Goal: Information Seeking & Learning: Learn about a topic

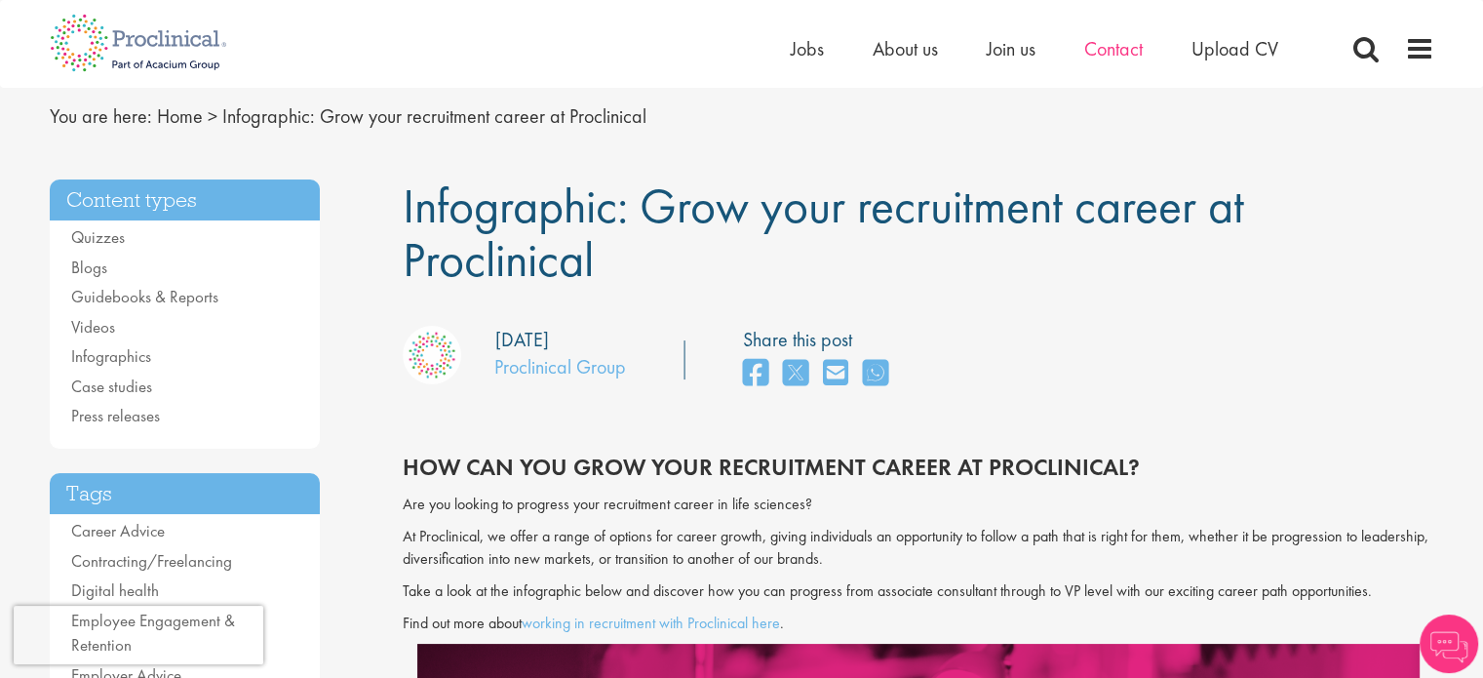
scroll to position [98, 0]
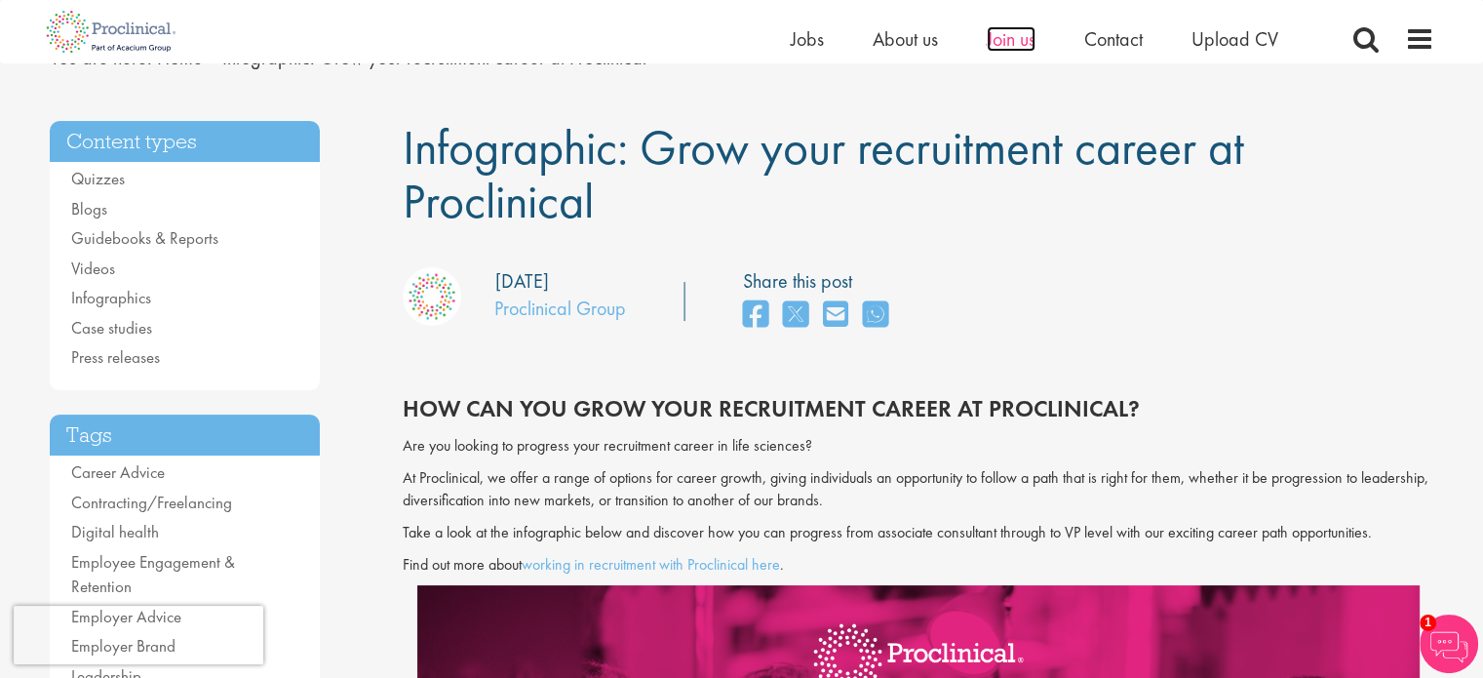
click at [1005, 42] on span "Join us" at bounding box center [1011, 38] width 49 height 25
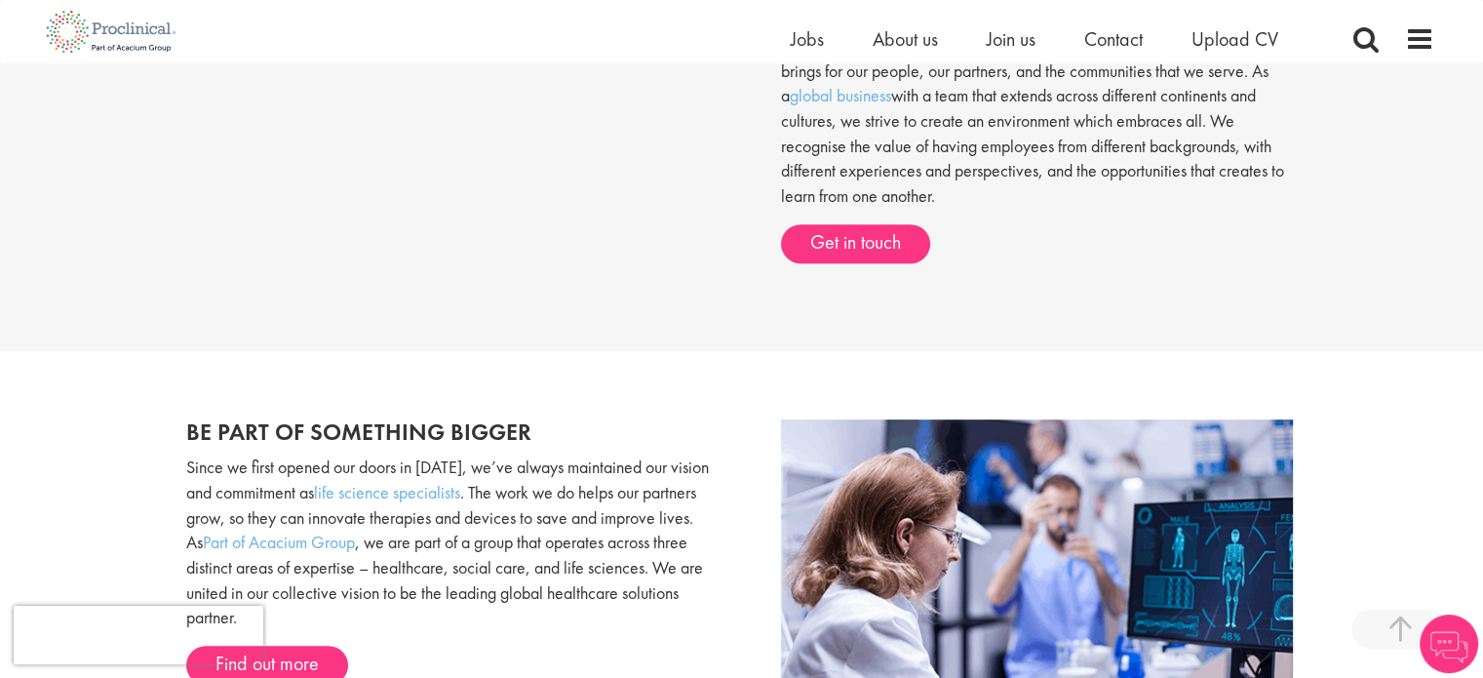
scroll to position [878, 0]
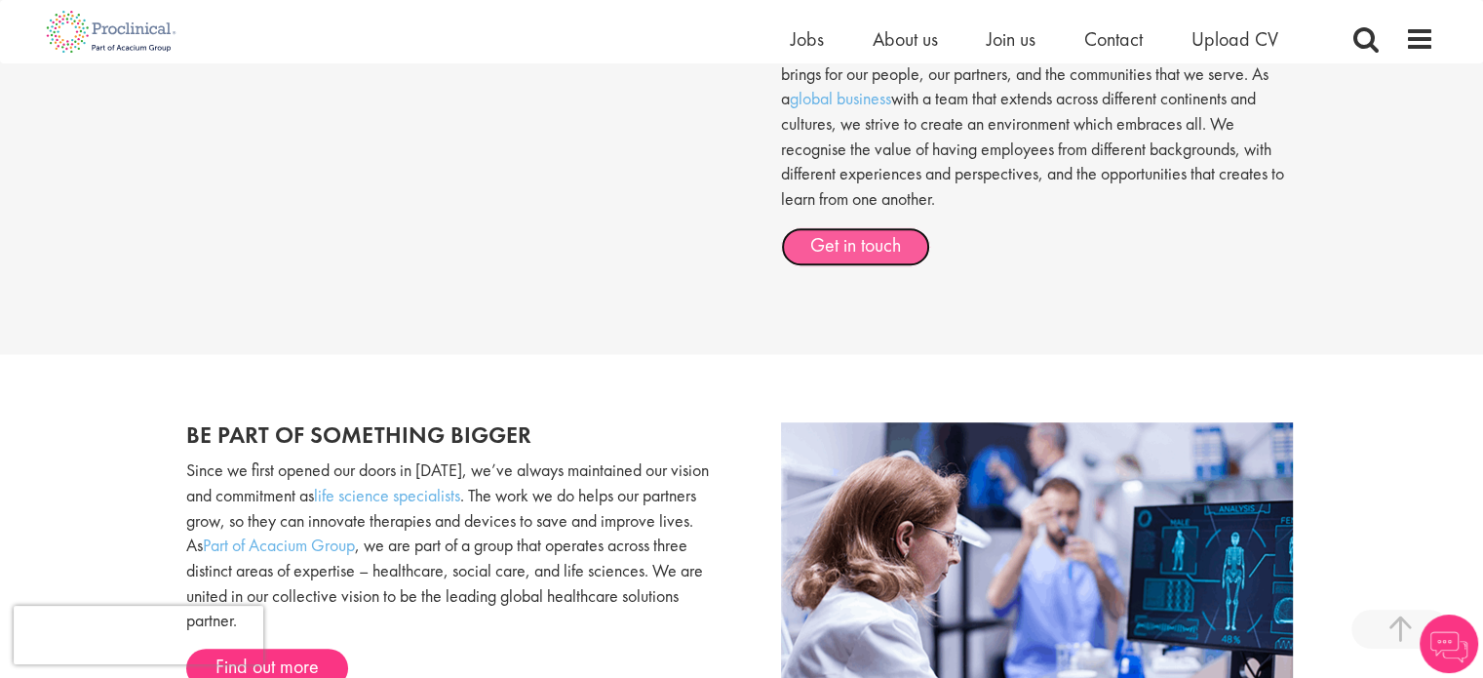
click at [889, 245] on link "Get in touch" at bounding box center [855, 246] width 149 height 39
click at [1400, 42] on div "Home Jobs About us Join us Contact Upload CV" at bounding box center [1113, 43] width 644 height 39
click at [1416, 46] on span at bounding box center [1419, 38] width 29 height 29
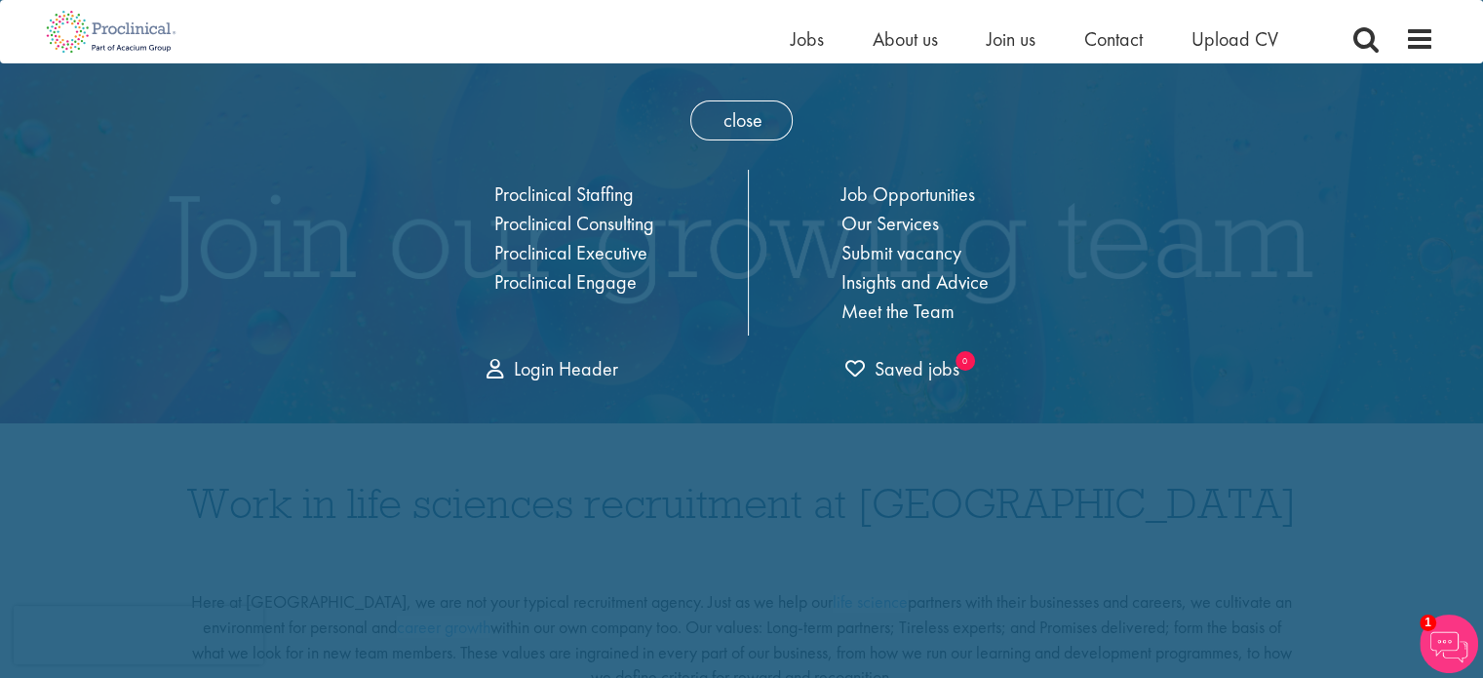
scroll to position [0, 0]
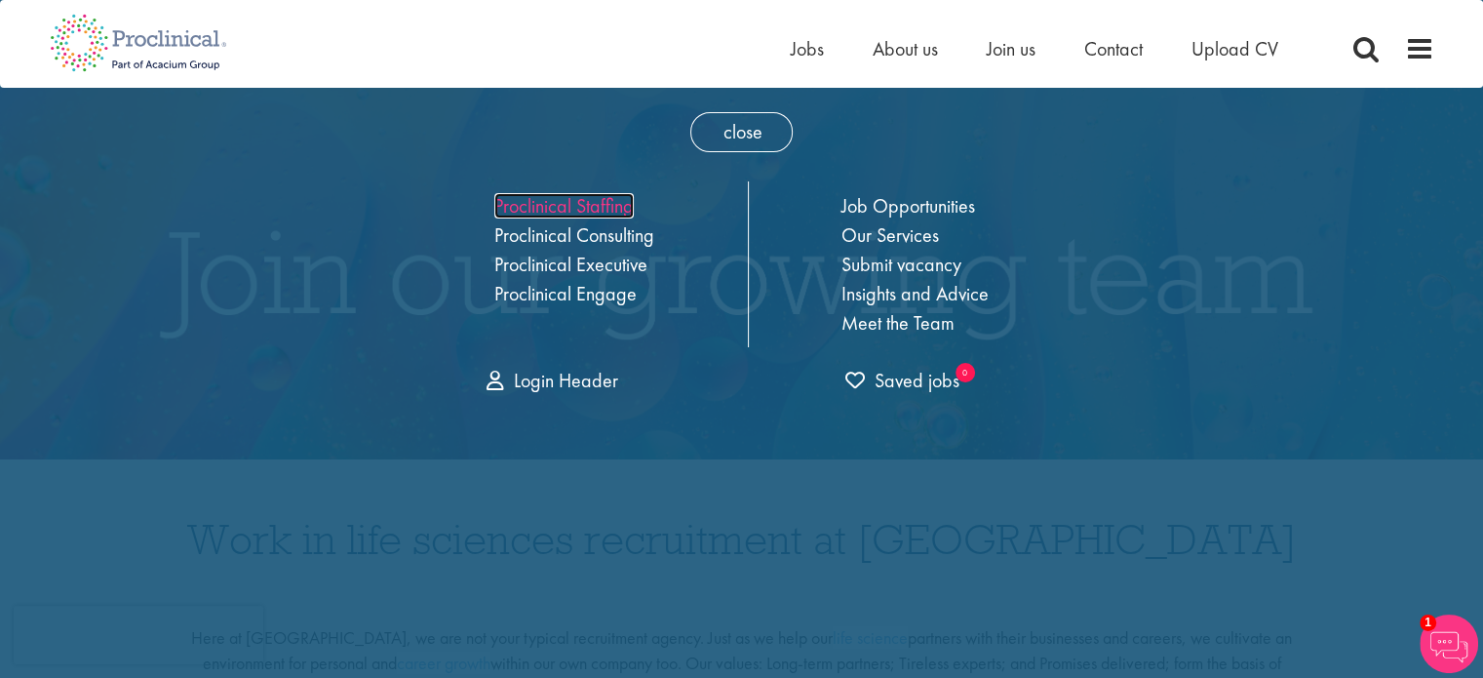
click at [551, 202] on link "Proclinical Staffing" at bounding box center [563, 205] width 139 height 25
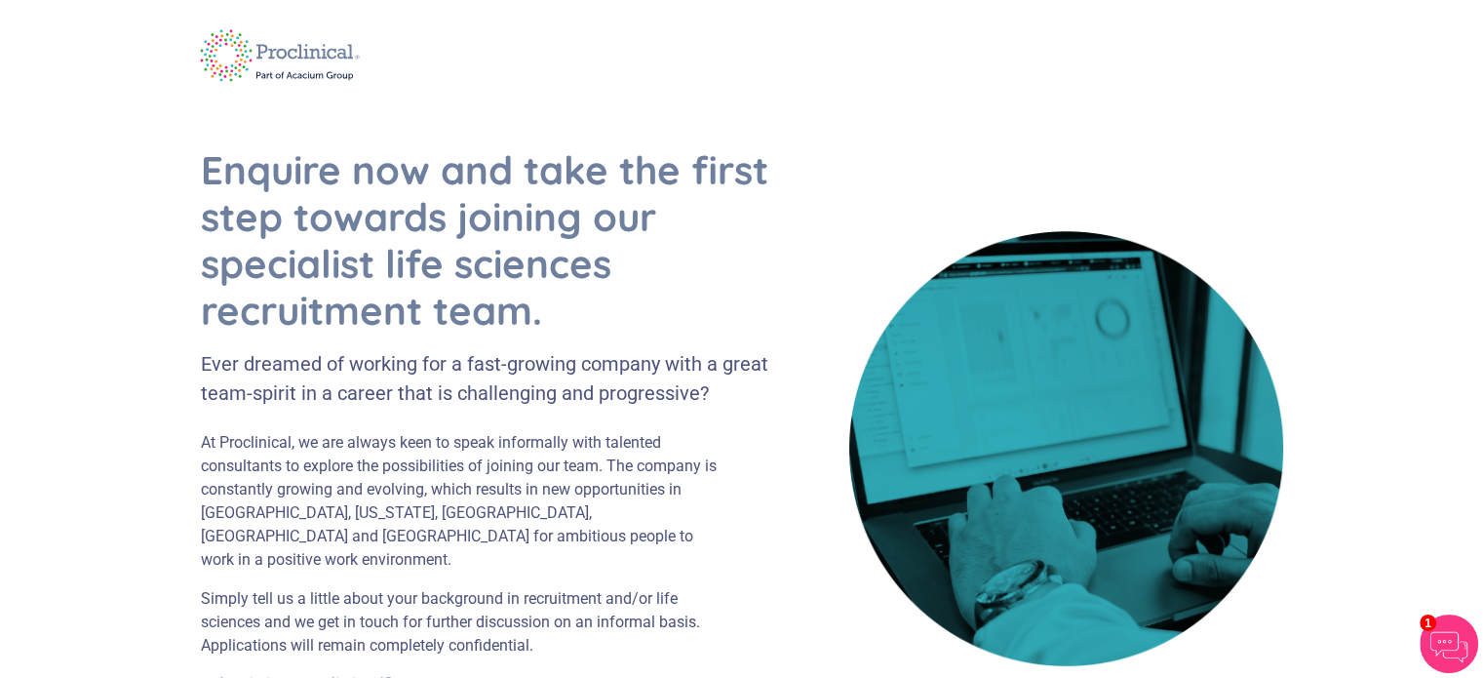
click at [226, 51] on img at bounding box center [280, 56] width 188 height 78
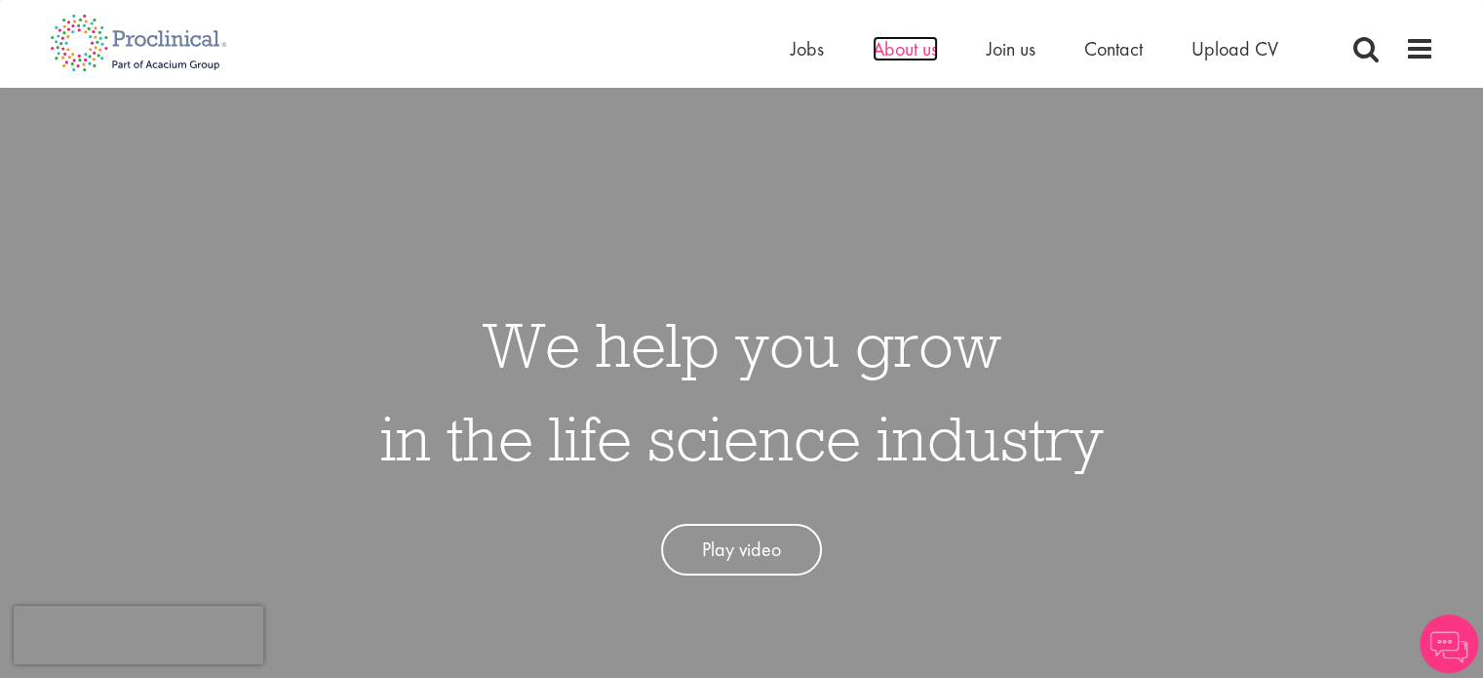
click at [919, 42] on span "About us" at bounding box center [905, 48] width 65 height 25
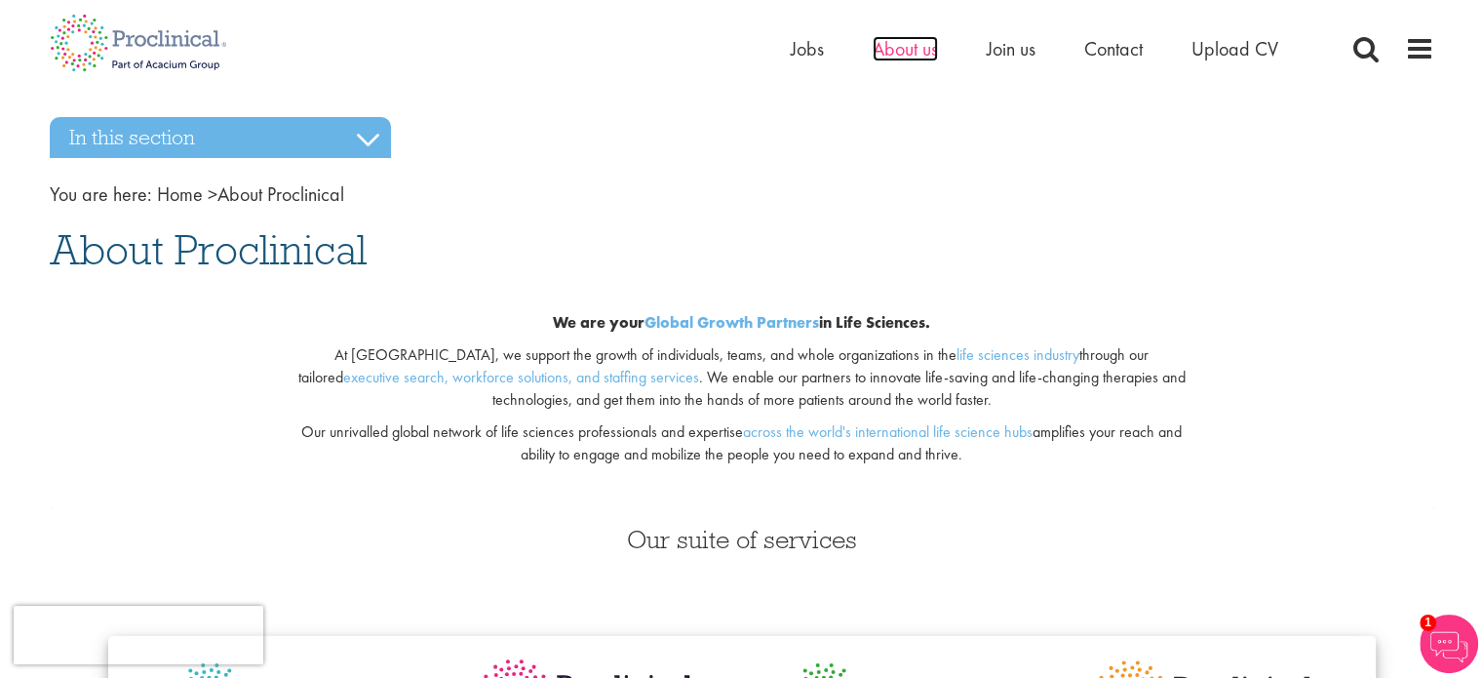
click at [878, 59] on span "About us" at bounding box center [905, 48] width 65 height 25
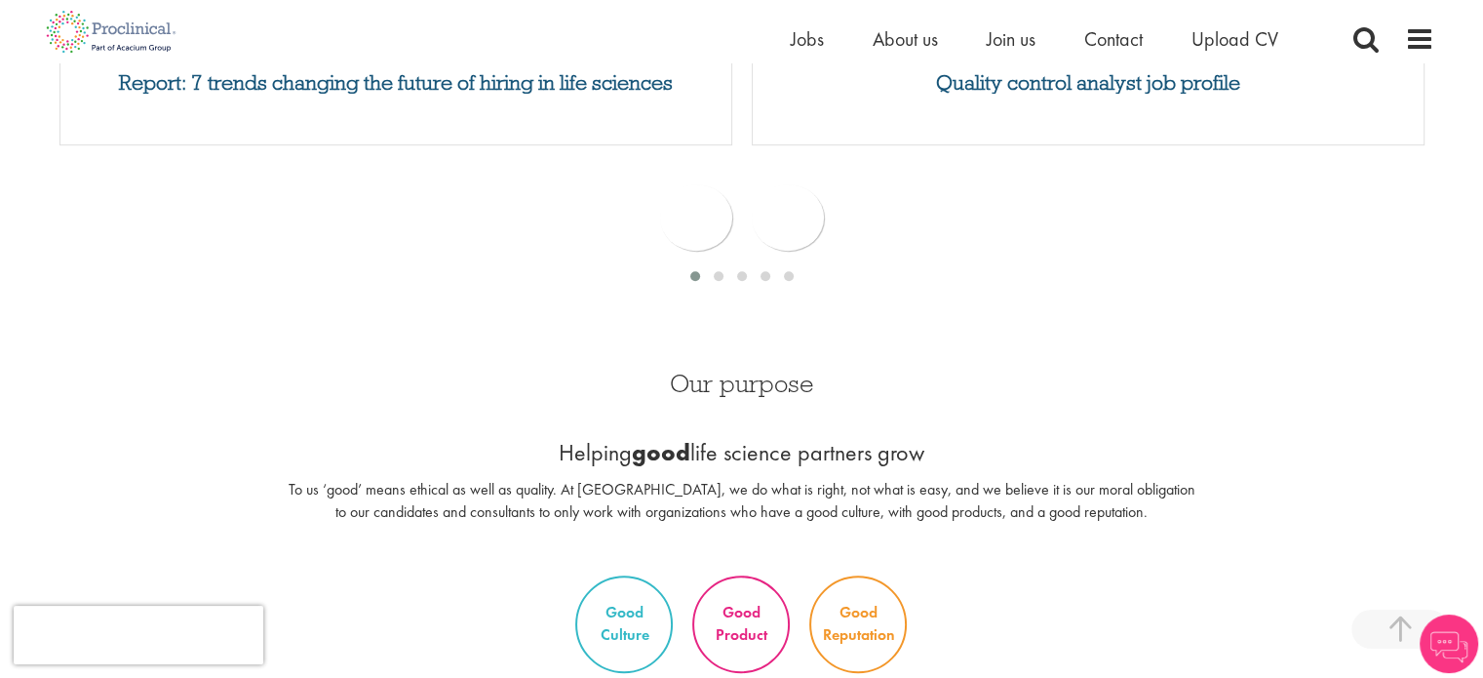
scroll to position [1365, 0]
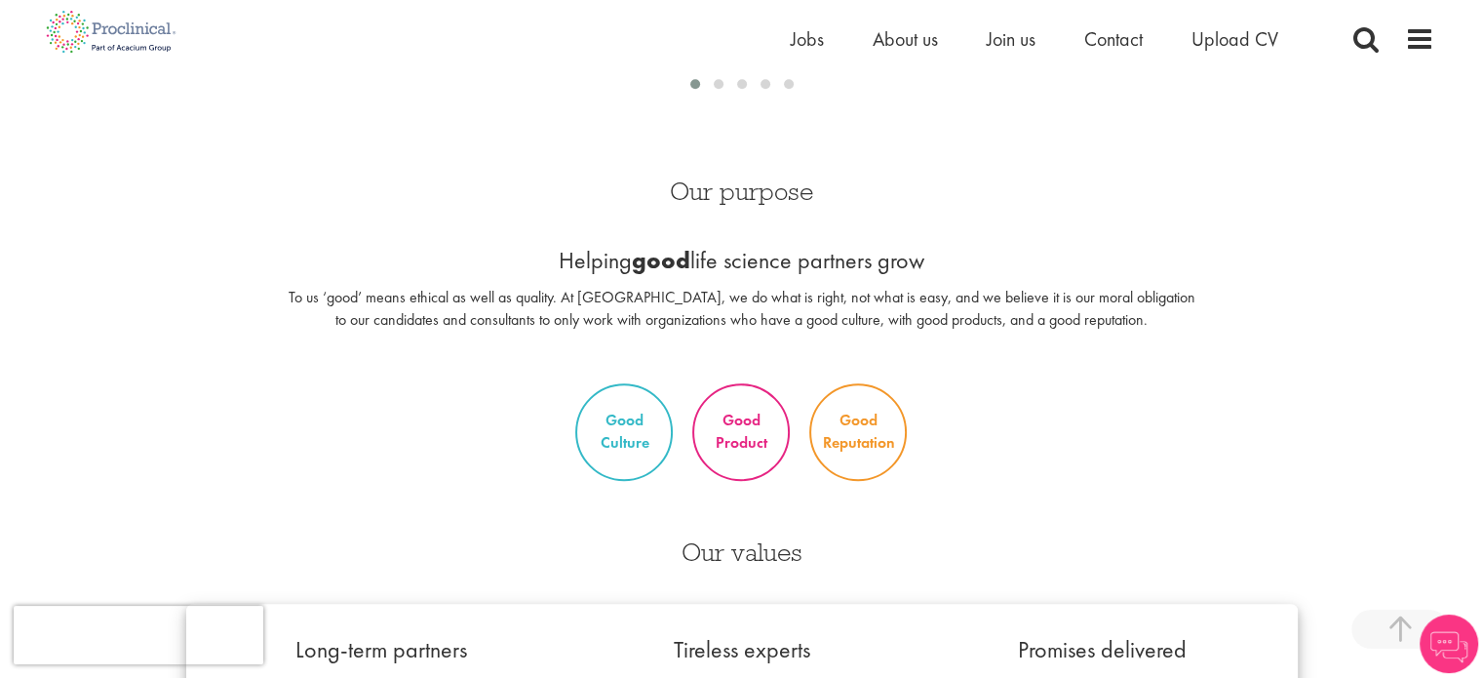
click at [1398, 40] on div "Home Jobs About us Join us Contact Upload CV" at bounding box center [1113, 43] width 644 height 39
drag, startPoint x: 1406, startPoint y: 39, endPoint x: 1416, endPoint y: 45, distance: 11.4
click at [1408, 40] on span at bounding box center [1419, 38] width 29 height 29
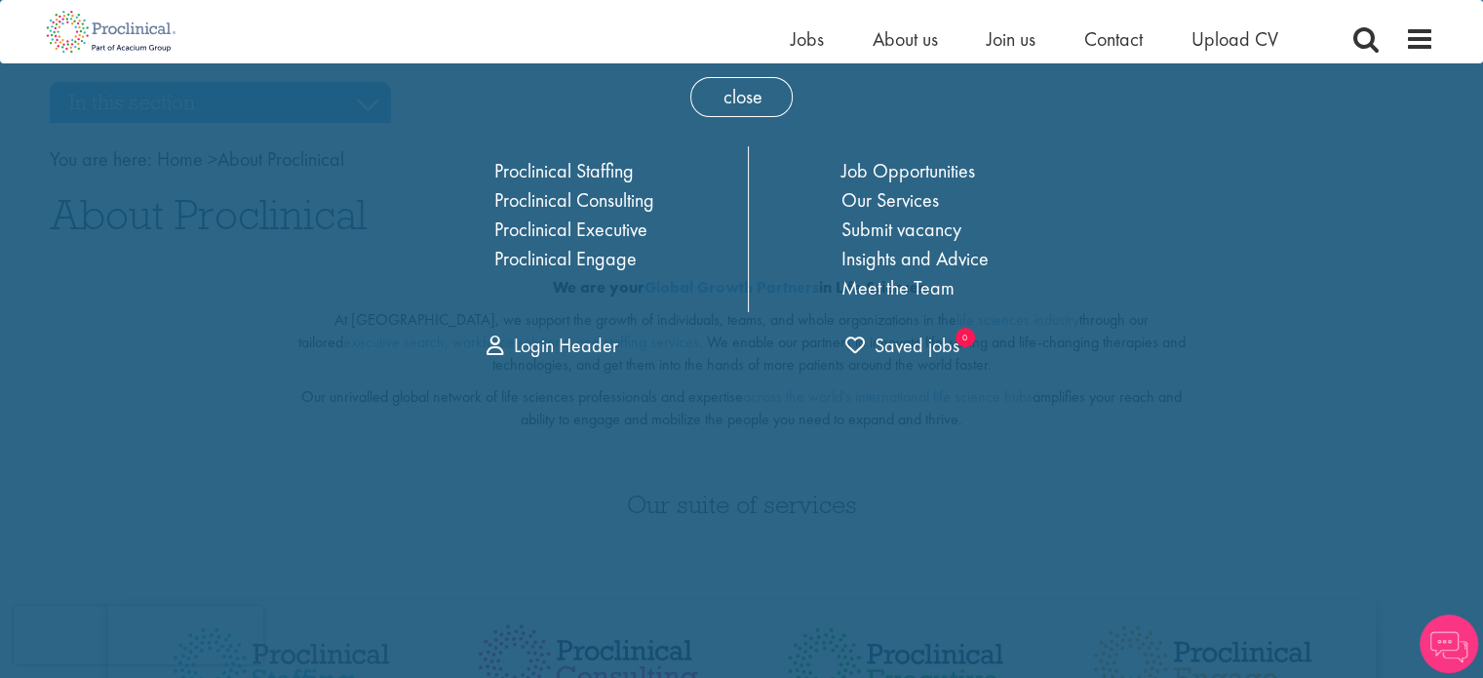
scroll to position [0, 0]
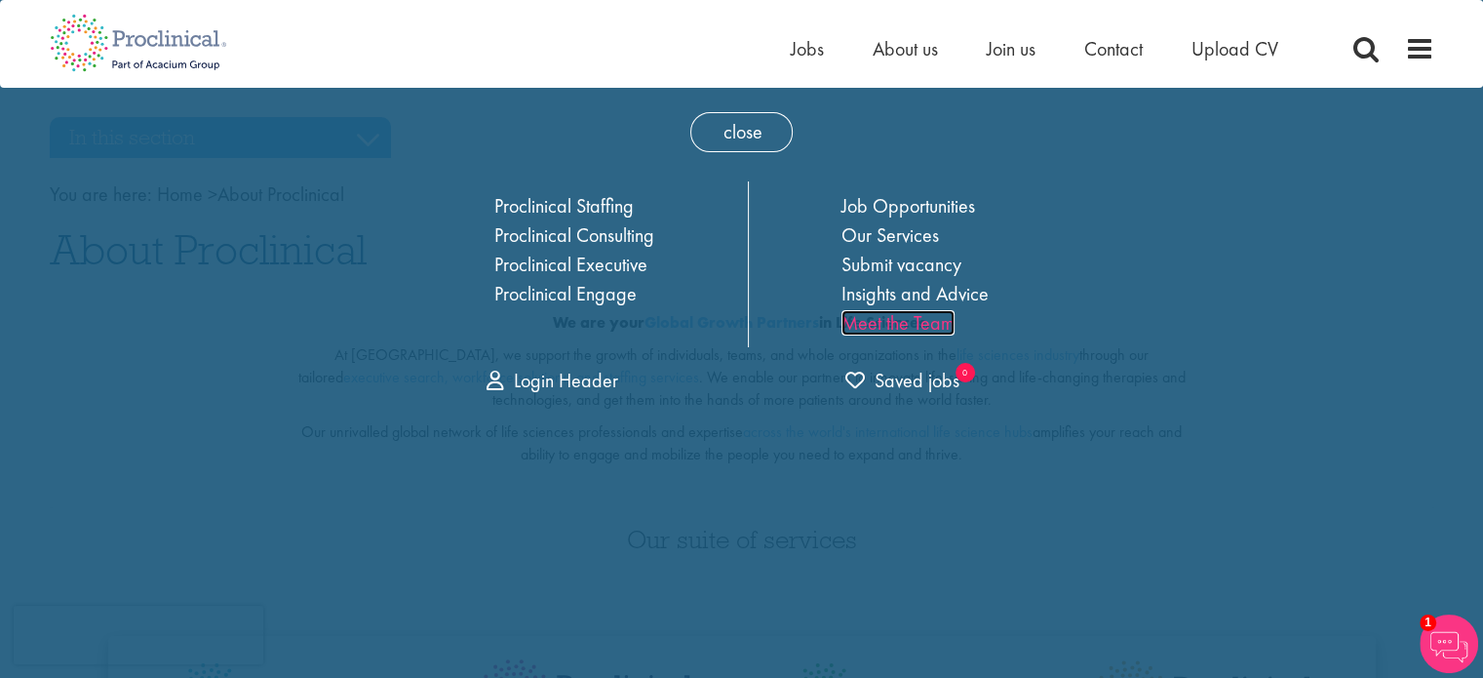
click at [921, 326] on link "Meet the Team" at bounding box center [898, 322] width 113 height 25
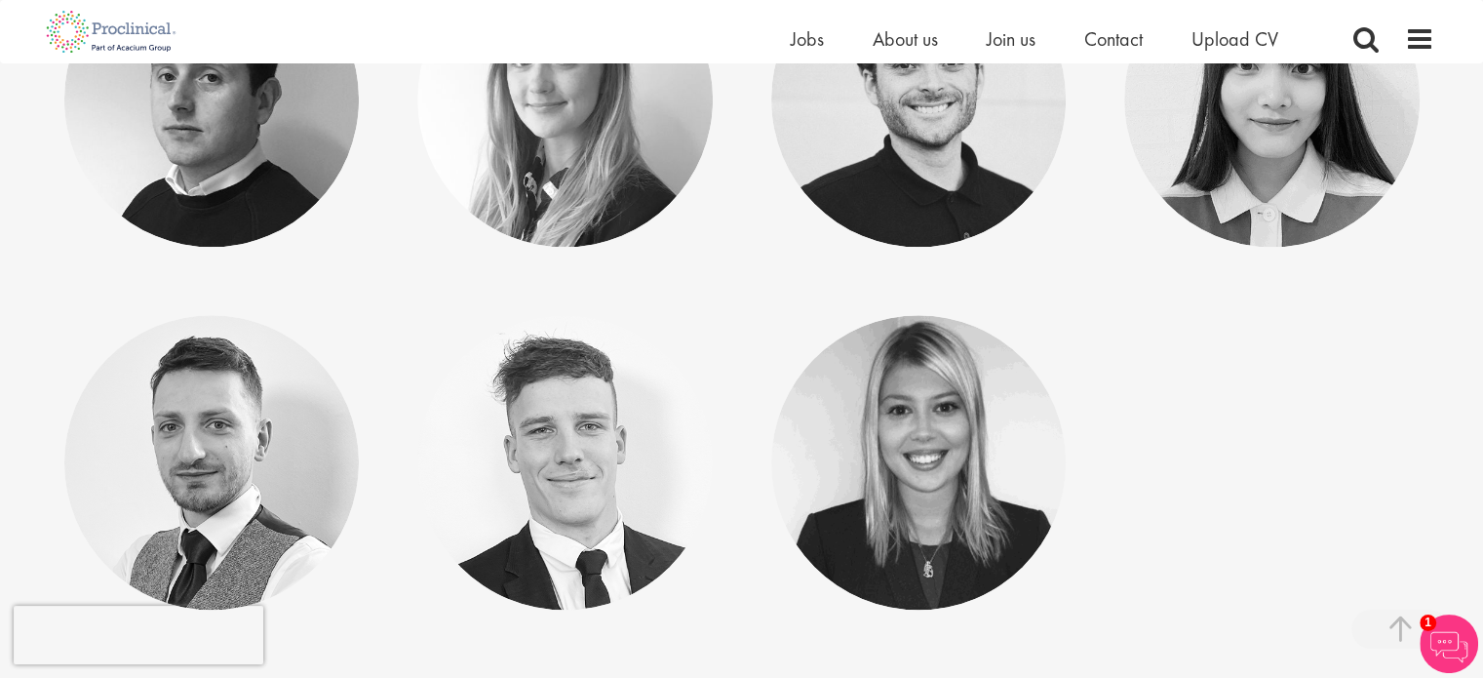
scroll to position [9946, 0]
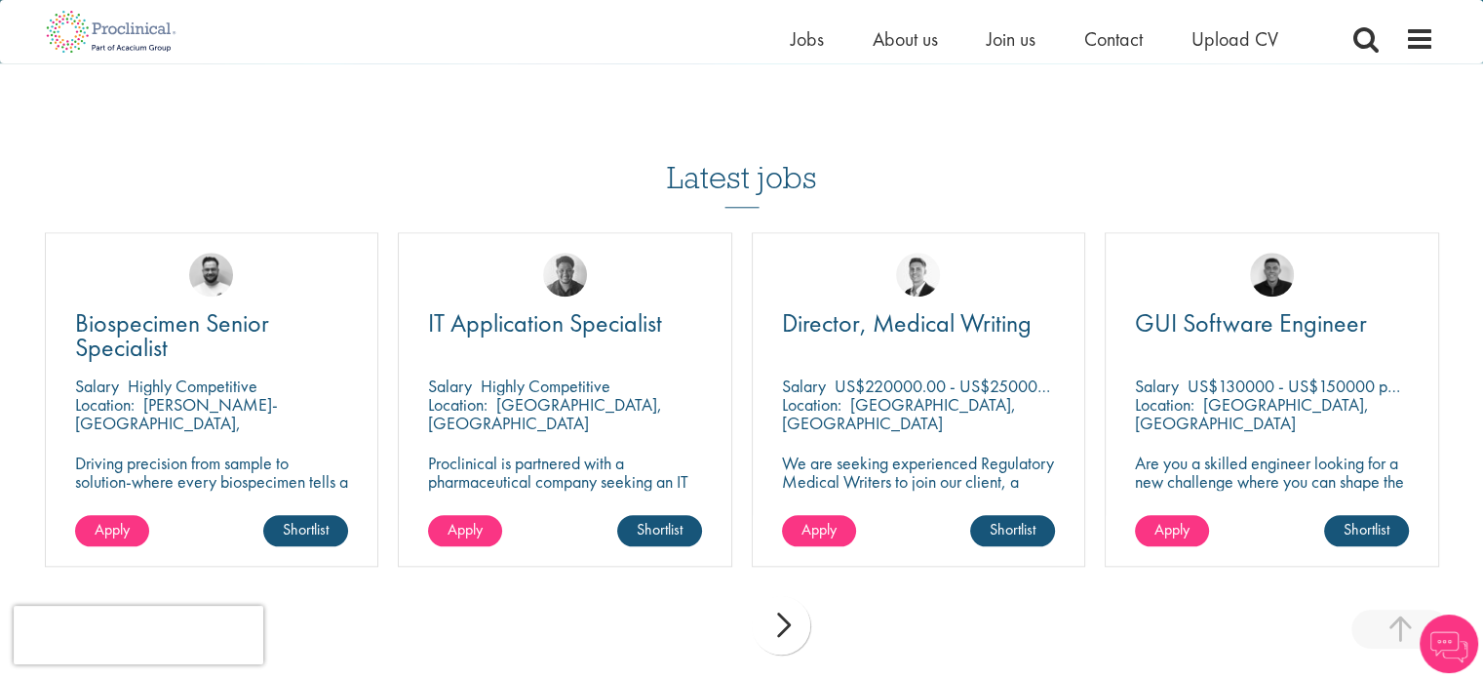
scroll to position [1950, 0]
